Goal: Complete application form: Complete application form

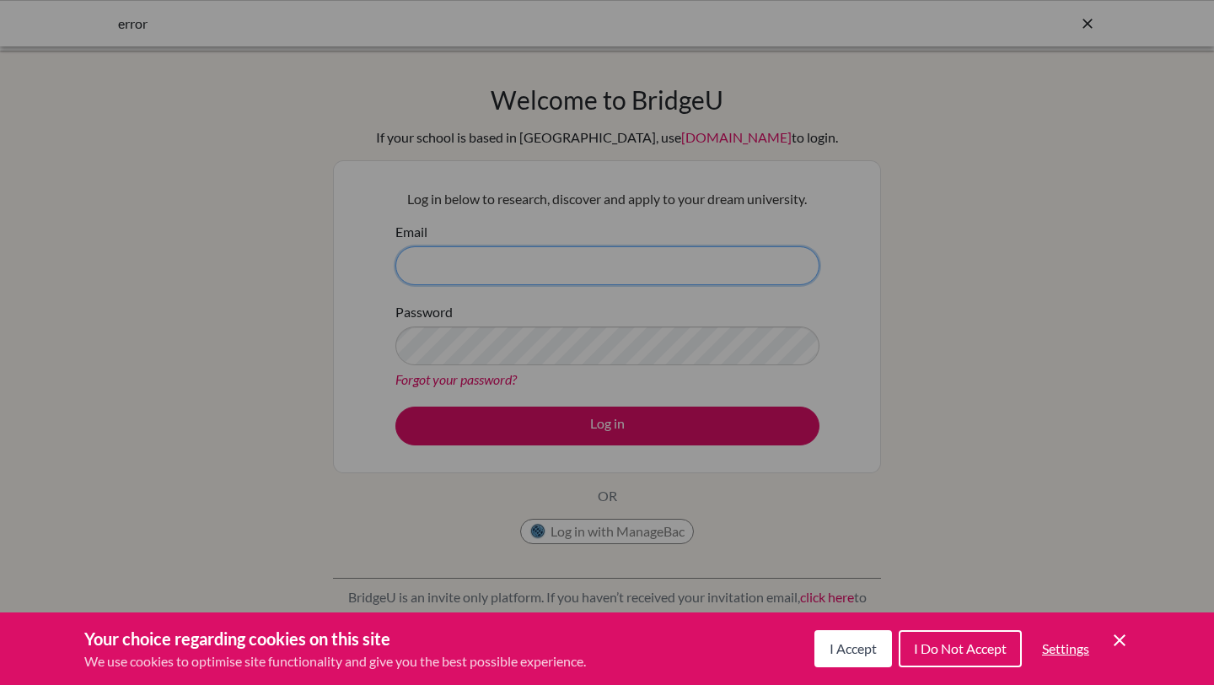
type input "[EMAIL_ADDRESS][DOMAIN_NAME]"
click at [842, 658] on button "I Accept" at bounding box center [853, 648] width 78 height 37
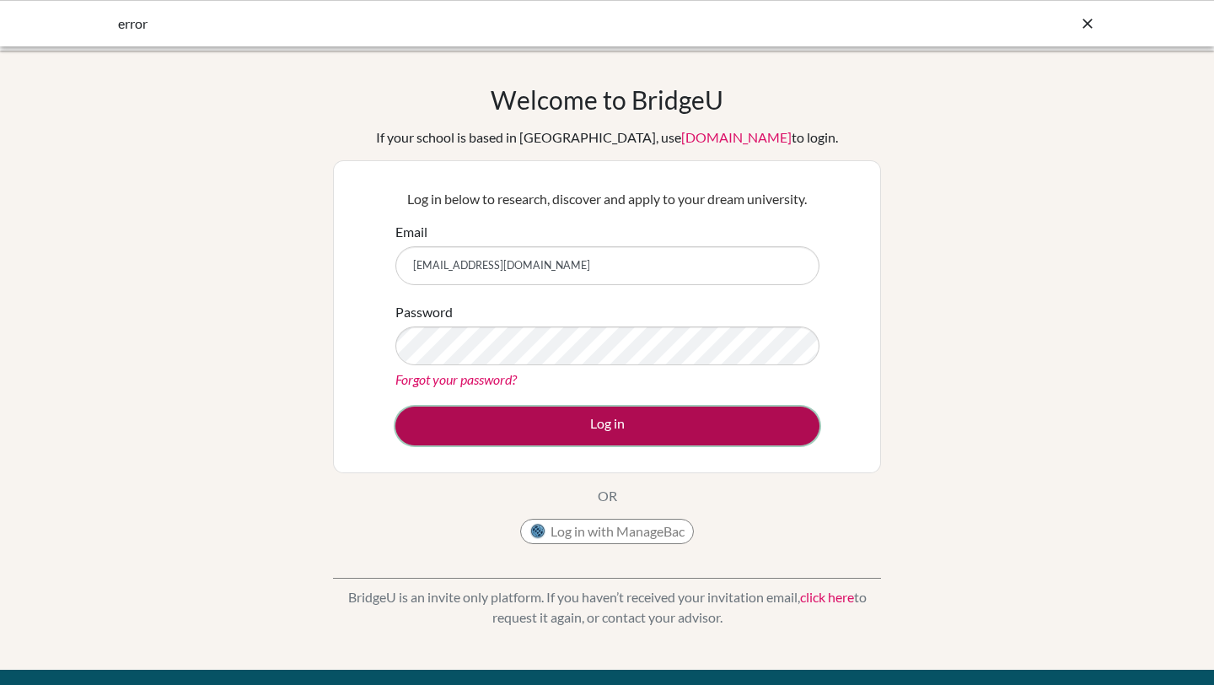
click at [610, 422] on button "Log in" at bounding box center [607, 425] width 424 height 39
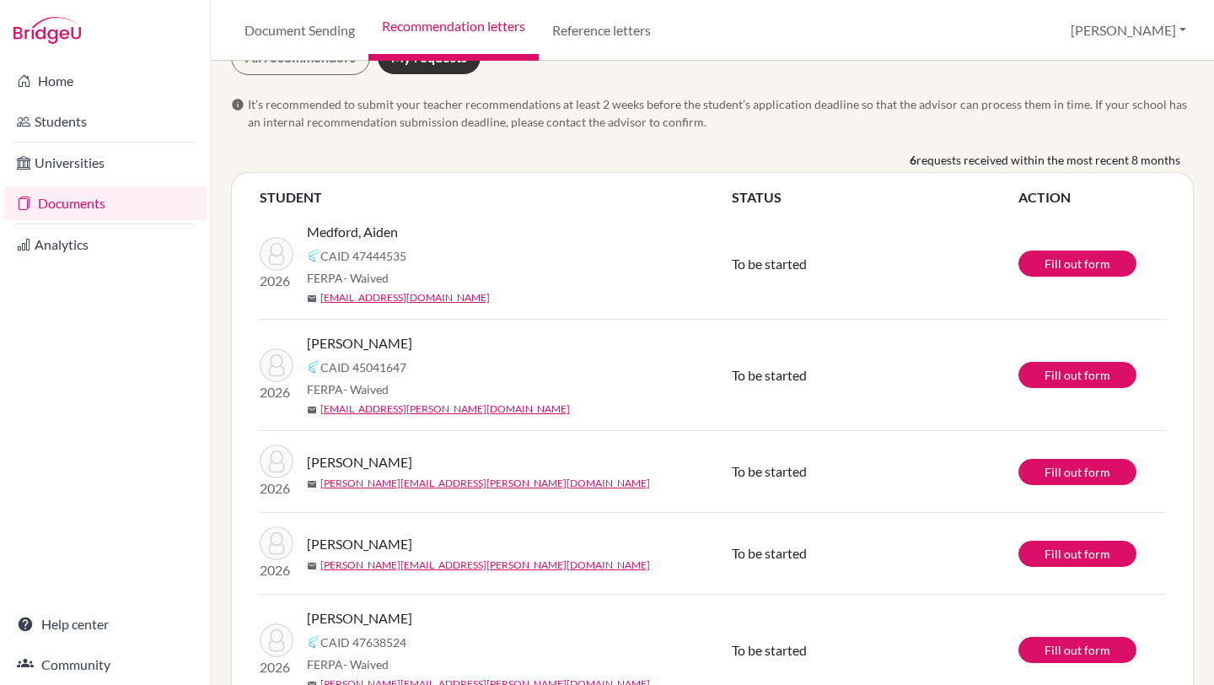
scroll to position [100, 0]
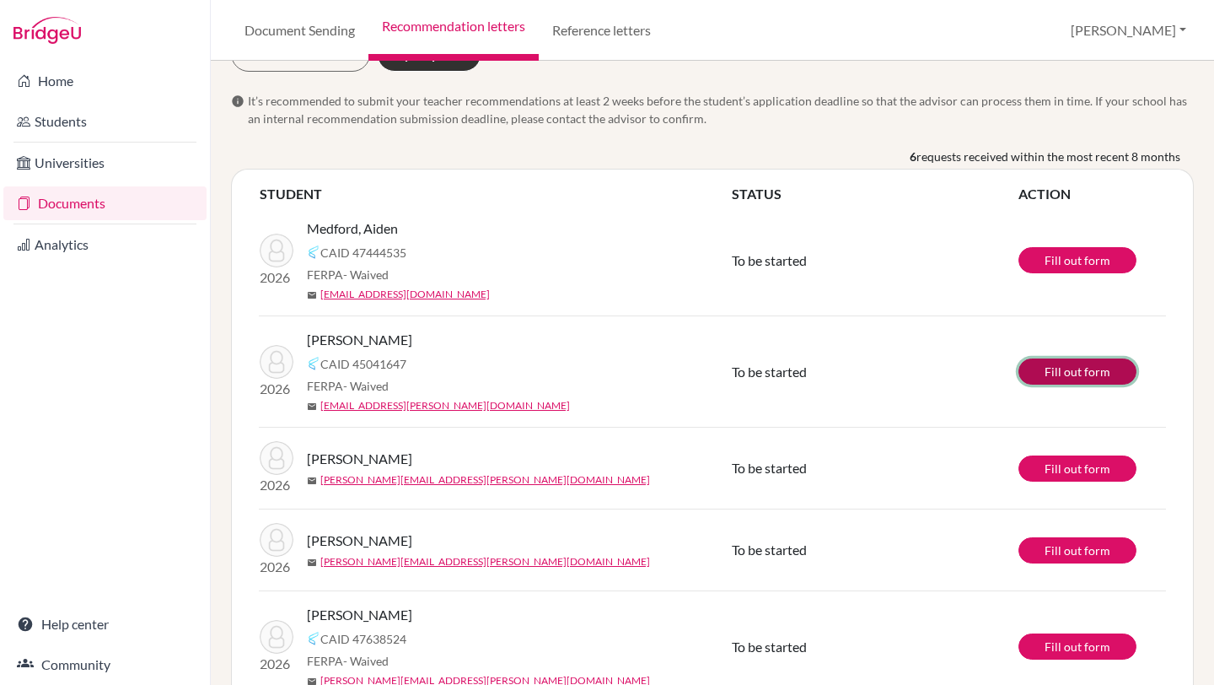
click at [1053, 373] on link "Fill out form" at bounding box center [1077, 371] width 118 height 26
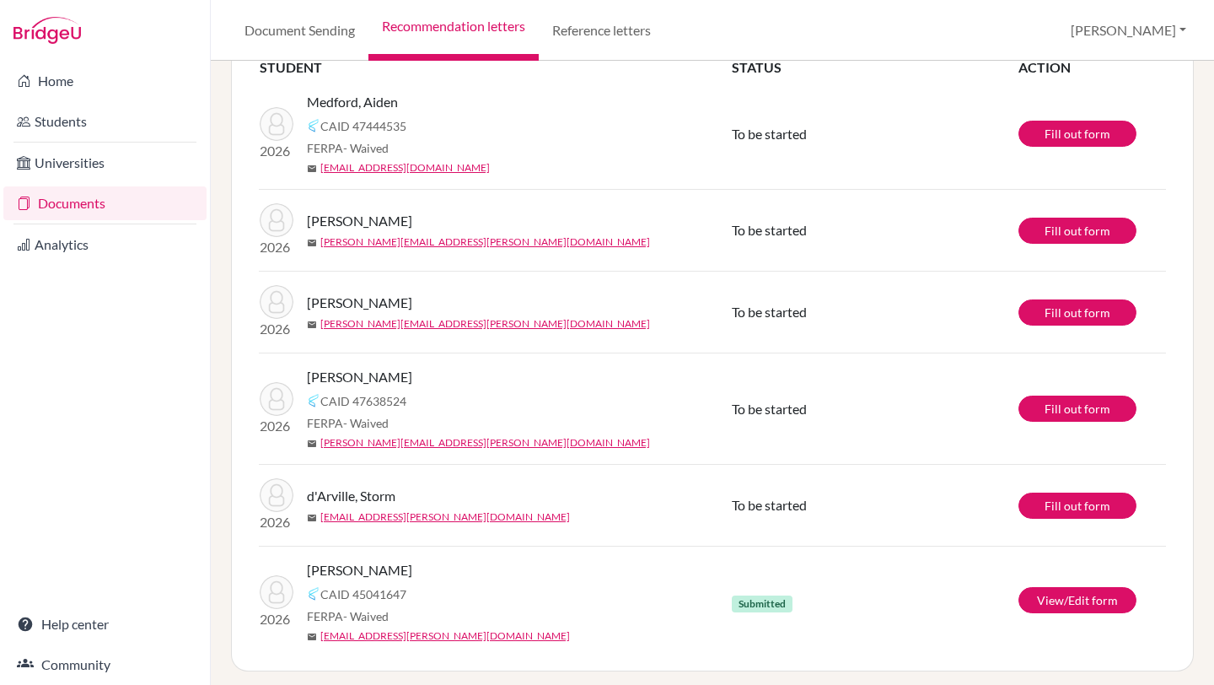
scroll to position [178, 0]
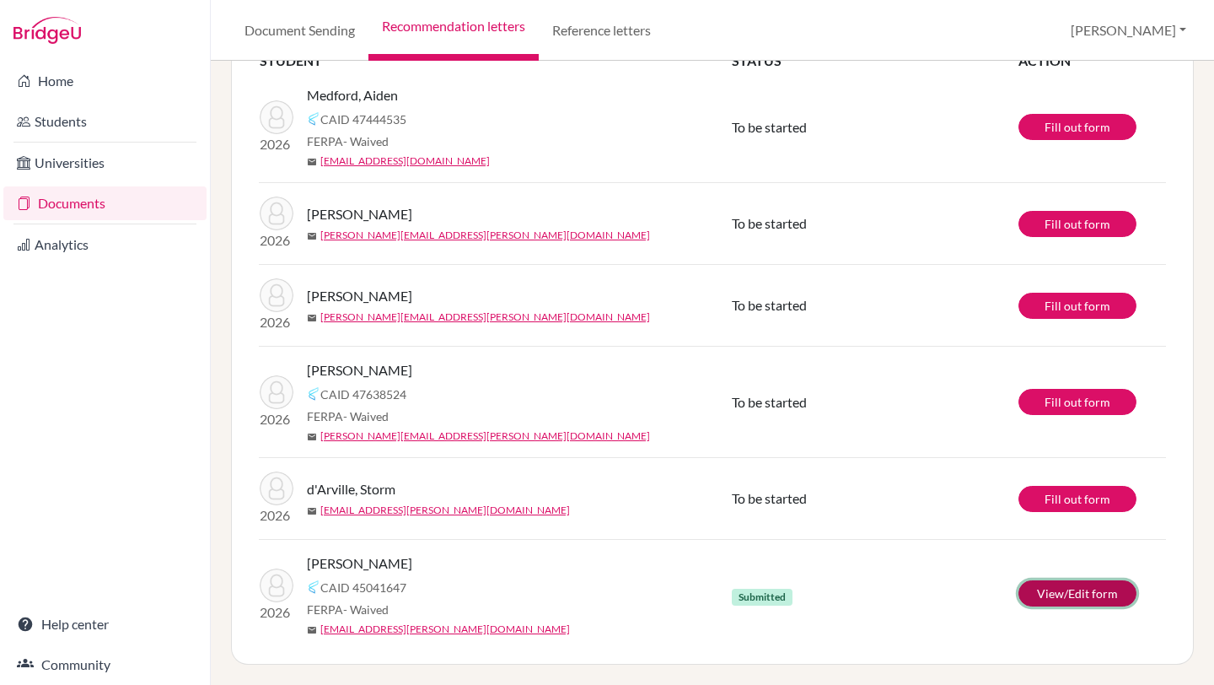
click at [1066, 596] on link "View/Edit form" at bounding box center [1077, 593] width 118 height 26
